Goal: Transaction & Acquisition: Book appointment/travel/reservation

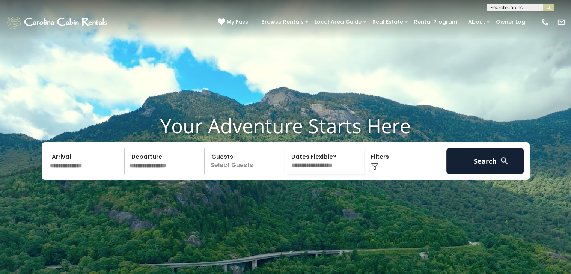
click at [504, 8] on input "text" at bounding box center [520, 9] width 66 height 8
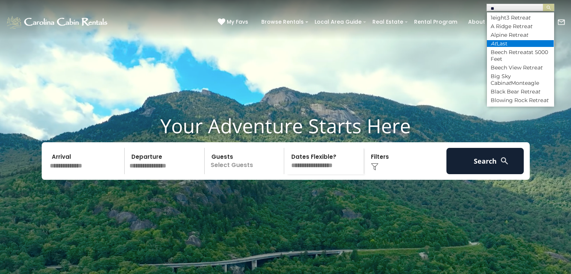
type input "**"
click at [499, 42] on li "At Last" at bounding box center [520, 43] width 67 height 7
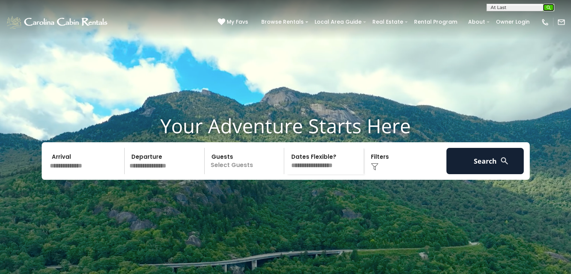
click at [548, 8] on img "submit" at bounding box center [549, 8] width 6 height 6
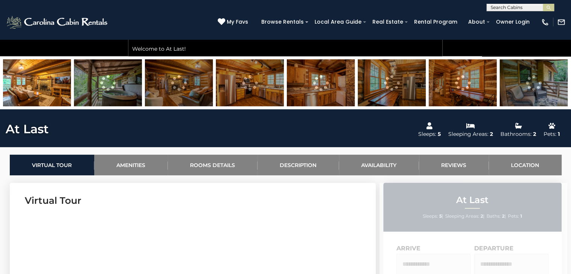
scroll to position [245, 0]
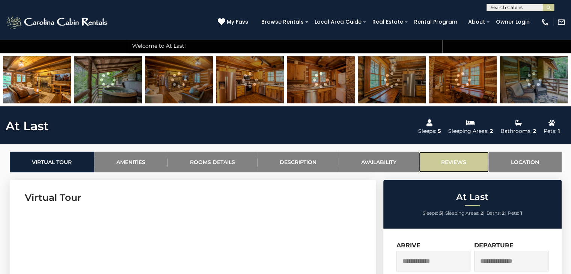
click at [449, 163] on link "Reviews" at bounding box center [454, 162] width 70 height 21
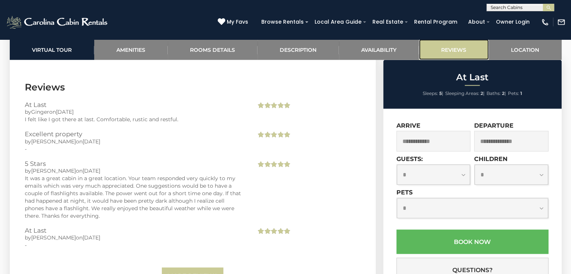
scroll to position [1594, 0]
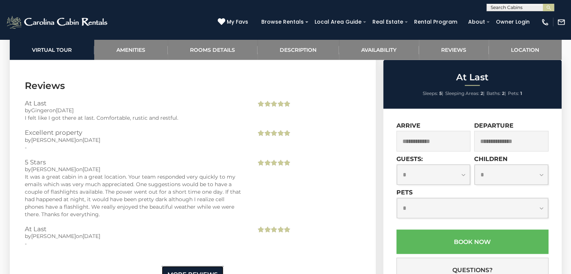
click at [194, 268] on link "More Reviews" at bounding box center [193, 275] width 62 height 18
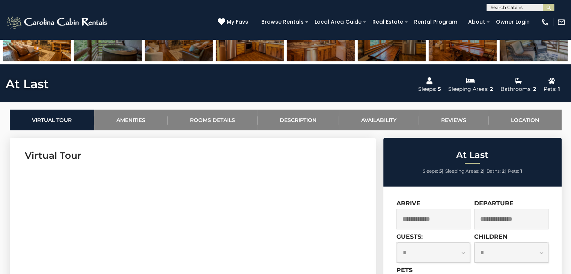
scroll to position [275, 0]
